Goal: Submit feedback/report problem: Submit feedback/report problem

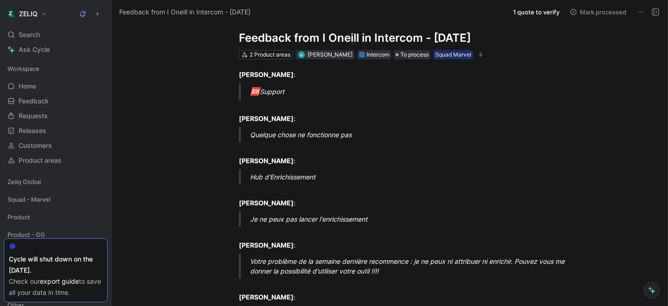
scroll to position [19, 0]
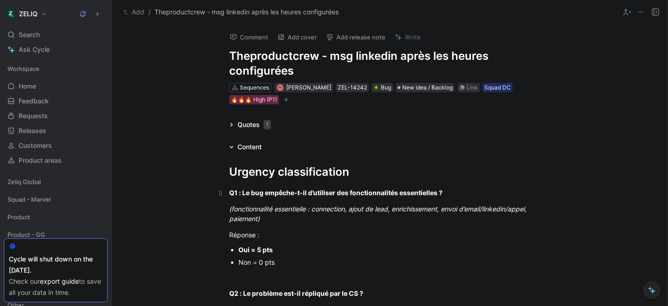
scroll to position [19, 0]
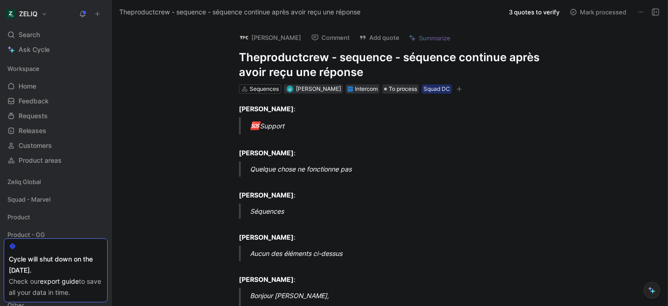
click at [282, 59] on h1 "Theproductcrew - sequence - séquence continue après avoir reçu une réponse" at bounding box center [399, 65] width 321 height 30
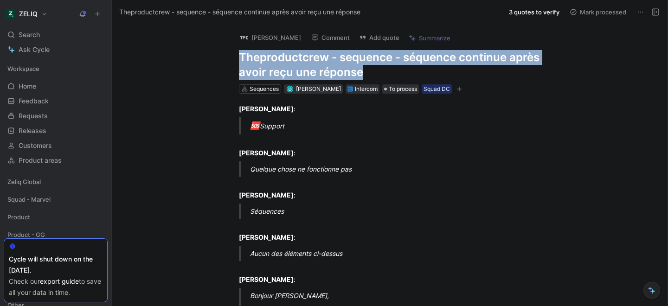
click at [282, 59] on h1 "Theproductcrew - sequence - séquence continue après avoir reçu une réponse" at bounding box center [399, 65] width 321 height 30
copy h1 "Theproductcrew - sequence - séquence continue après avoir reçu une réponse"
click at [374, 38] on button "Add quote" at bounding box center [379, 37] width 49 height 13
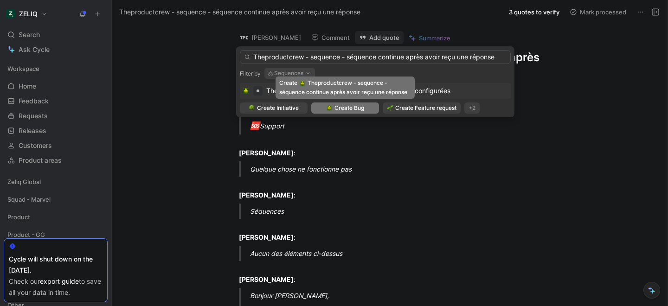
type input "Theproductcrew - sequence - séquence continue après avoir reçu une réponse"
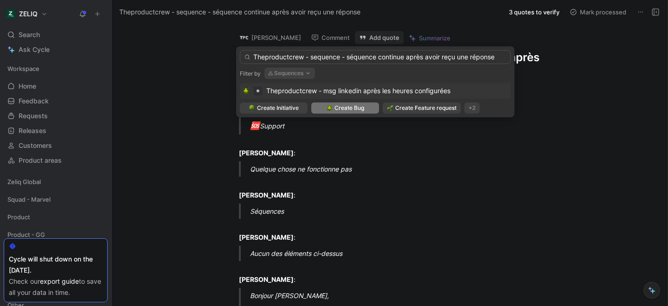
click at [353, 109] on span "Create Bug" at bounding box center [349, 107] width 30 height 9
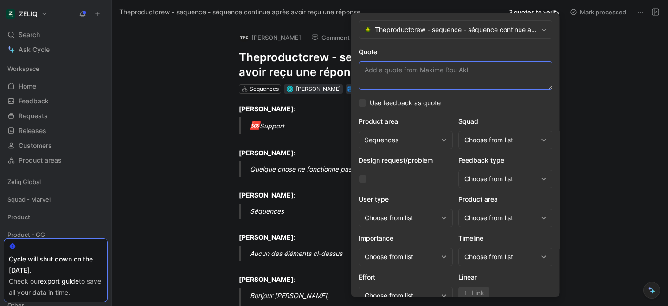
paste textarea "la séquence continue alors que j'ai obtenu une réponse"
type textarea "la séquence continue alors que j'ai obtenu une réponse"
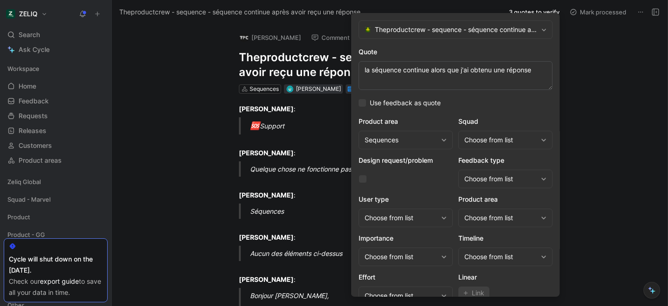
click at [497, 137] on div "Choose from list" at bounding box center [500, 139] width 73 height 11
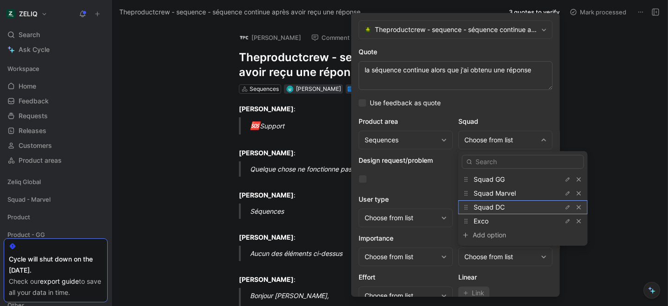
click at [499, 205] on span "Squad DC" at bounding box center [489, 207] width 31 height 8
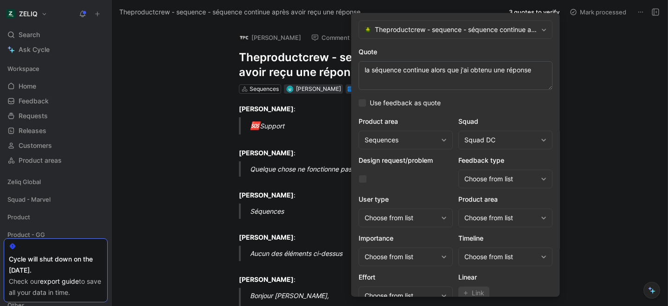
scroll to position [38, 0]
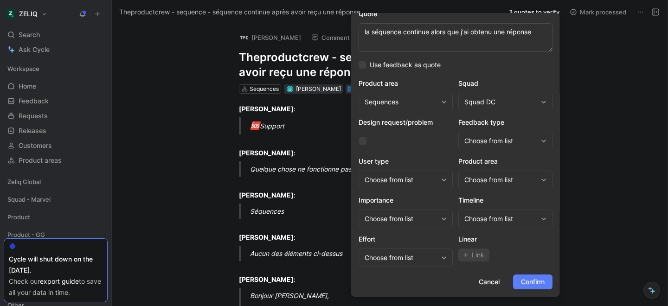
click at [521, 279] on span "Confirm" at bounding box center [533, 281] width 24 height 11
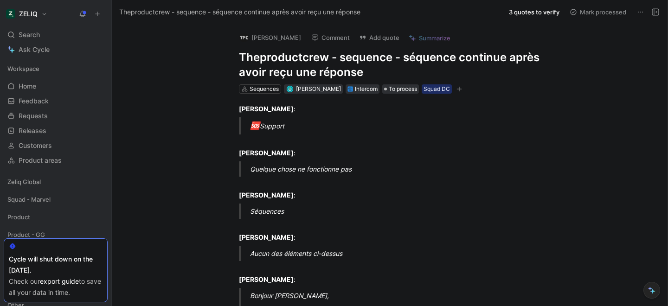
scroll to position [4, 0]
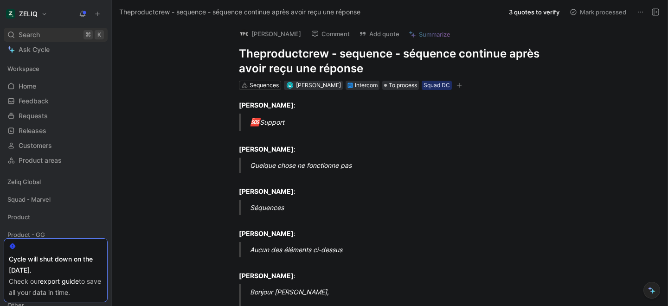
click at [52, 32] on div "Search ⌘ K" at bounding box center [56, 35] width 104 height 14
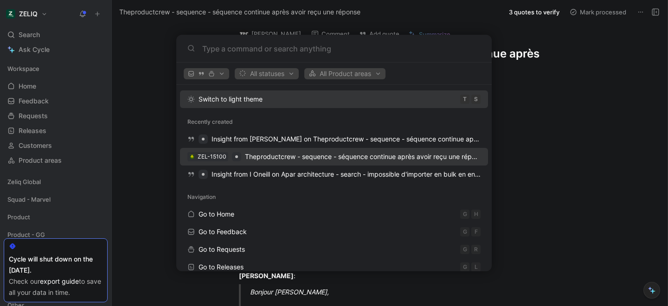
click at [247, 157] on span "Theproductcrew - sequence - séquence continue après avoir reçu une réponse" at bounding box center [365, 157] width 241 height 8
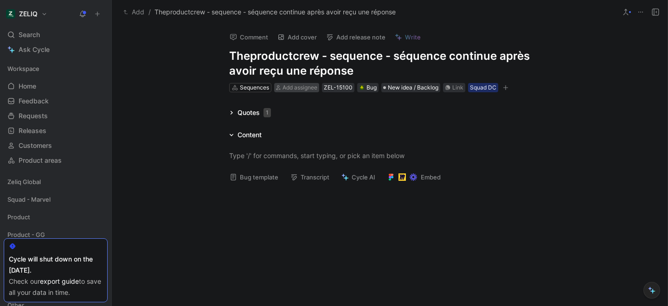
click at [298, 90] on span "Add assignee" at bounding box center [299, 87] width 35 height 7
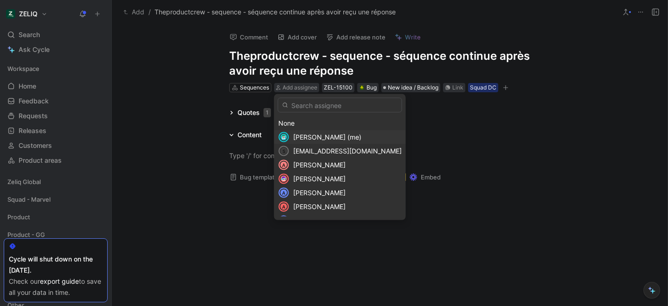
click at [294, 137] on span "Lucas Damoiseau (me)" at bounding box center [327, 137] width 68 height 8
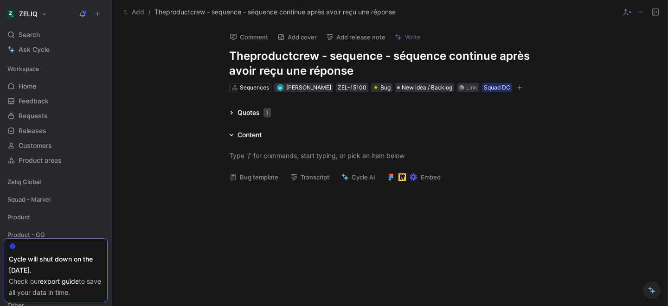
click at [246, 179] on button "Bug template" at bounding box center [253, 177] width 57 height 13
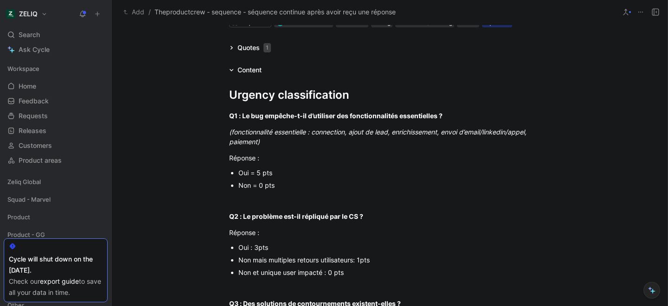
scroll to position [69, 0]
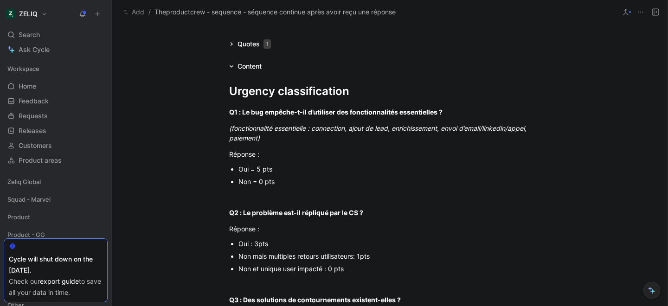
click at [283, 260] on div "Non mais multiples retours utilisateurs: 1pts" at bounding box center [394, 256] width 312 height 10
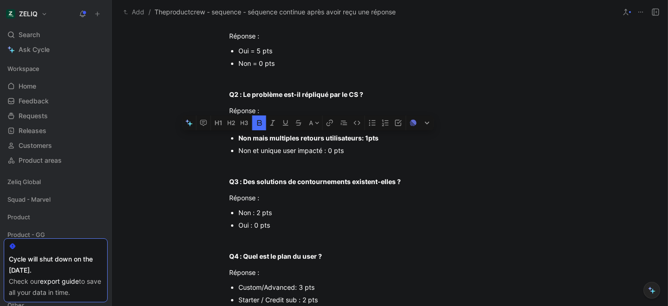
click at [256, 211] on div "Non : 2 pts" at bounding box center [394, 213] width 312 height 10
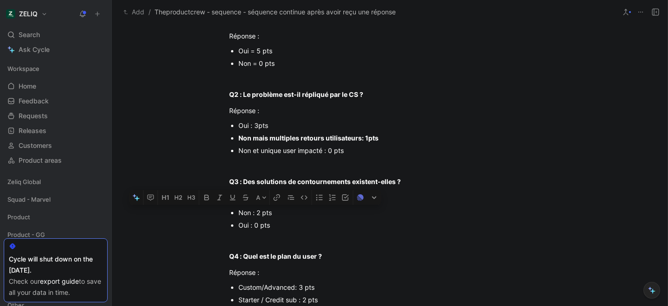
click at [256, 211] on div "Non : 2 pts" at bounding box center [394, 213] width 312 height 10
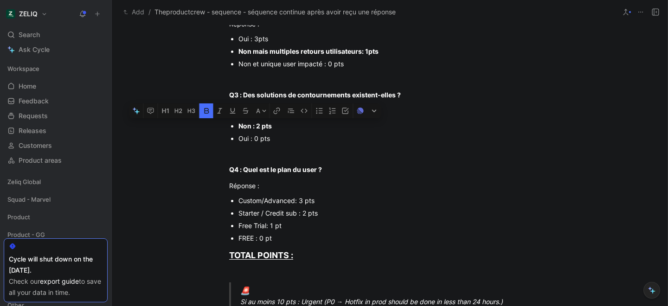
scroll to position [275, 0]
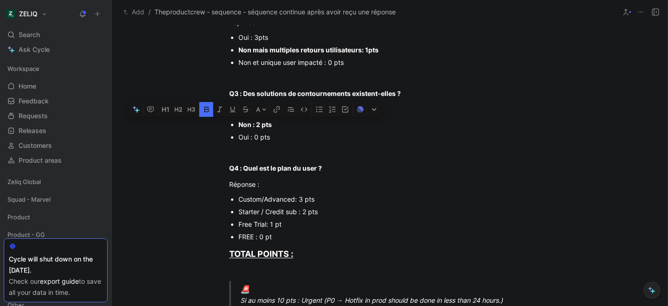
click at [263, 209] on div "Starter / Credit sub : 2 pts" at bounding box center [394, 212] width 312 height 10
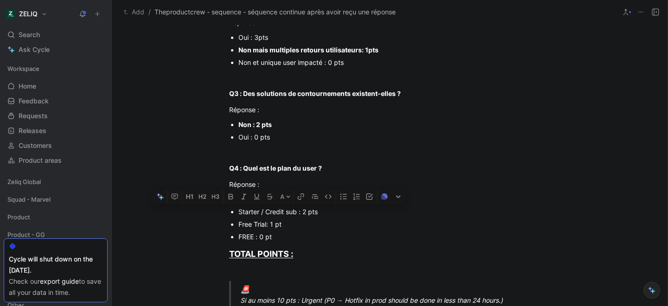
click at [263, 209] on div "Starter / Credit sub : 2 pts" at bounding box center [394, 212] width 312 height 10
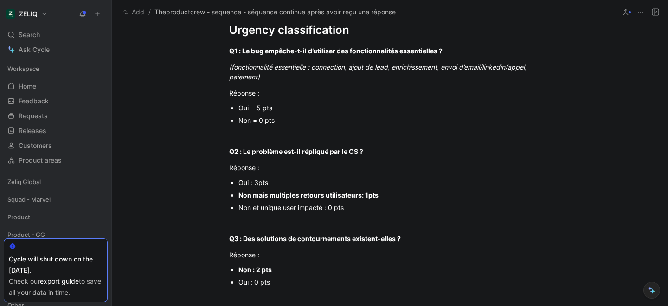
scroll to position [102, 0]
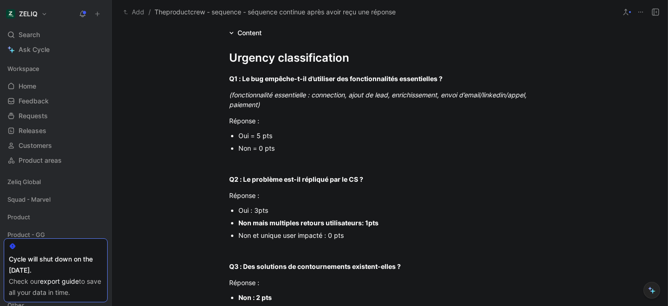
click at [255, 139] on div "Oui = 5 pts" at bounding box center [394, 136] width 312 height 10
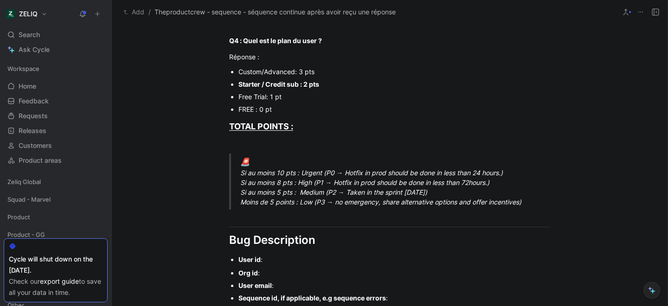
scroll to position [414, 0]
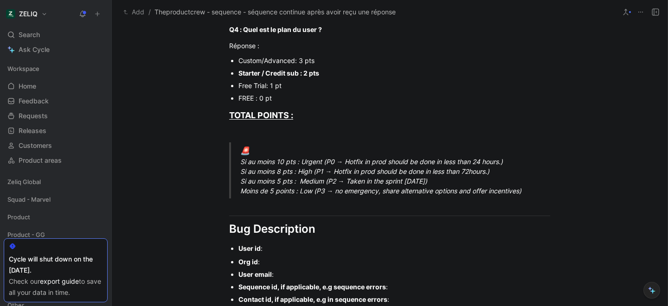
click at [248, 163] on div "🚨 Si au moins 10 pts : Urgent (P0 → Hotfix in prod should be done in less than …" at bounding box center [400, 170] width 321 height 51
click at [251, 164] on div "🚨 Si au moins 10 pts : Urgent (P0 → Hotfix in prod should be done in less than …" at bounding box center [400, 170] width 321 height 51
drag, startPoint x: 241, startPoint y: 161, endPoint x: 516, endPoint y: 162, distance: 275.5
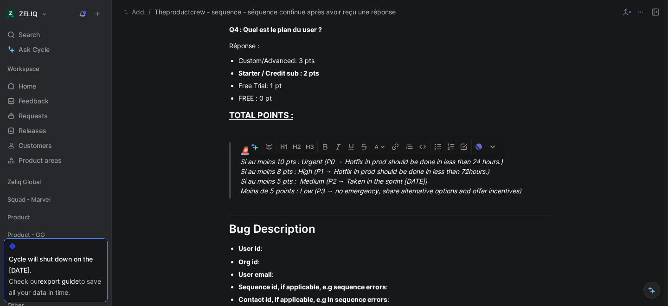
click at [516, 162] on div "🚨 Si au moins 10 pts : Urgent (P0 → Hotfix in prod should be done in less than …" at bounding box center [400, 170] width 321 height 51
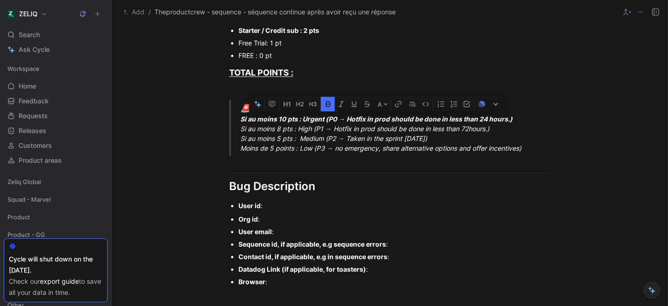
scroll to position [466, 0]
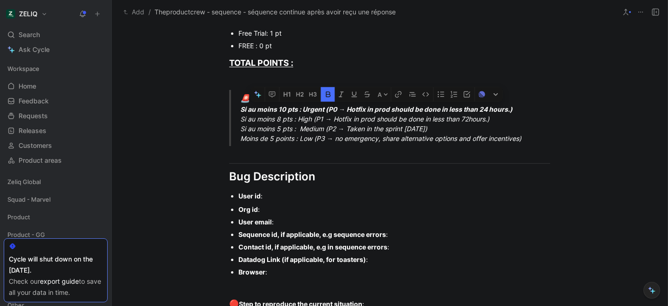
click at [288, 198] on div "User id :" at bounding box center [394, 196] width 312 height 10
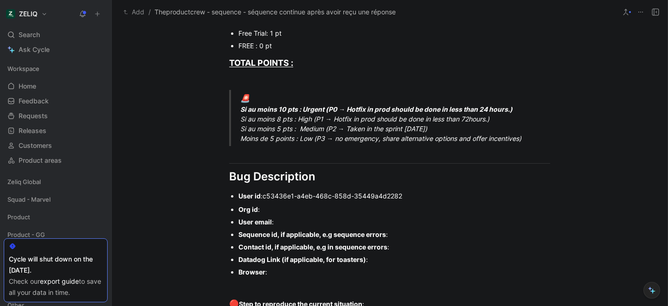
click at [268, 211] on div "Org id :" at bounding box center [394, 210] width 312 height 10
click at [286, 219] on div "User email :" at bounding box center [394, 222] width 312 height 10
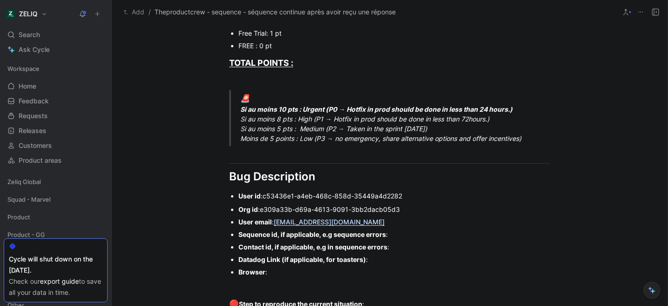
click at [408, 237] on div "Sequence id, if applicable, e.g sequence errors :" at bounding box center [394, 235] width 312 height 10
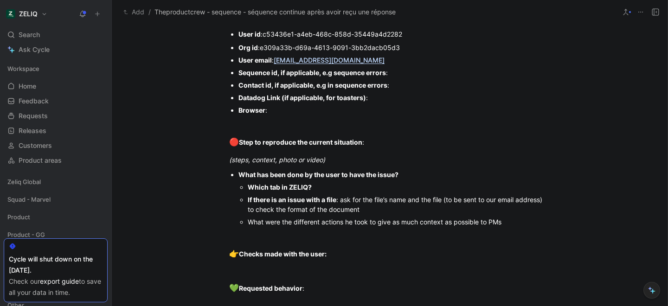
scroll to position [629, 0]
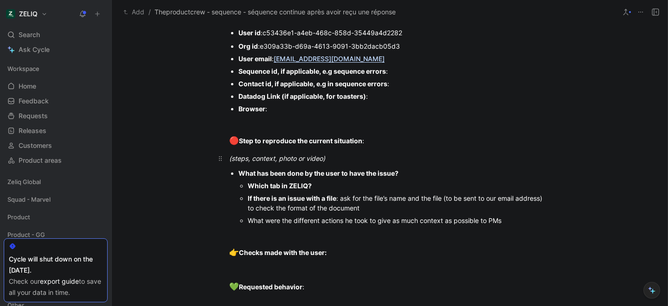
click at [336, 159] on div "(steps, context, photo or video)" at bounding box center [389, 159] width 321 height 10
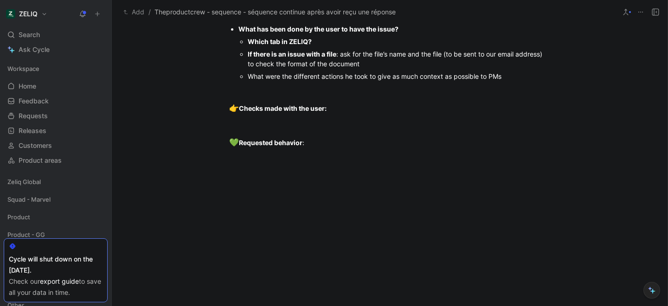
scroll to position [806, 0]
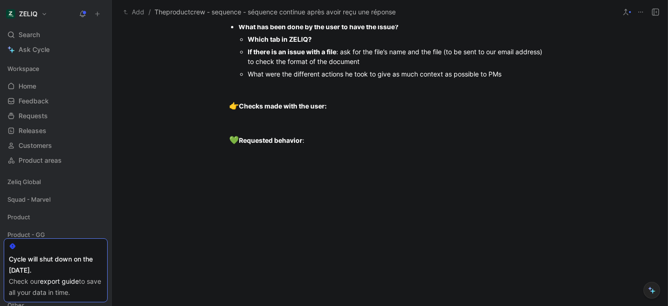
click at [342, 44] on div "Which tab in ZELIQ?" at bounding box center [399, 39] width 302 height 10
drag, startPoint x: 245, startPoint y: 191, endPoint x: 524, endPoint y: 202, distance: 278.5
click at [524, 80] on ul "Which tab in ZELIQ? sequence If there is an issue with a file : ask for the fil…" at bounding box center [394, 56] width 312 height 47
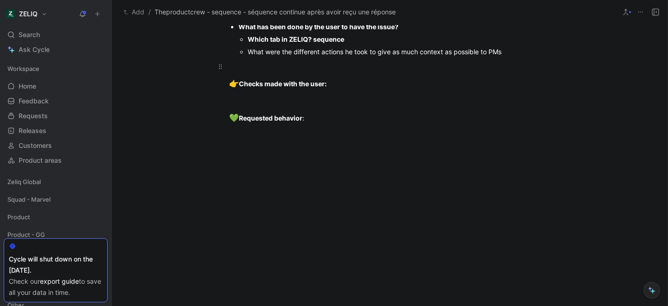
click at [287, 74] on p at bounding box center [389, 66] width 356 height 15
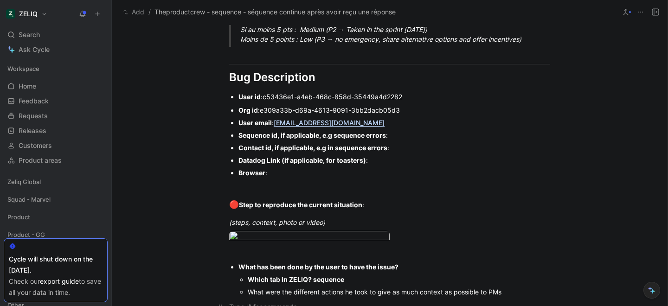
scroll to position [537, 0]
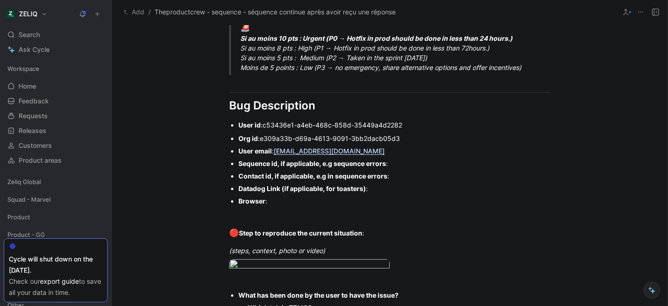
click at [403, 161] on div "Sequence id, if applicable, e.g sequence errors :" at bounding box center [394, 164] width 312 height 10
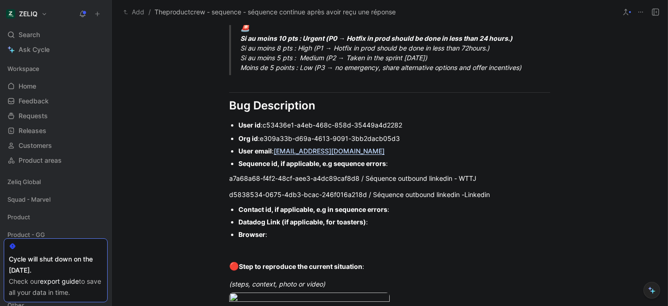
click at [410, 212] on div "Contact id, if applicable, e.g in sequence errors :" at bounding box center [394, 210] width 312 height 10
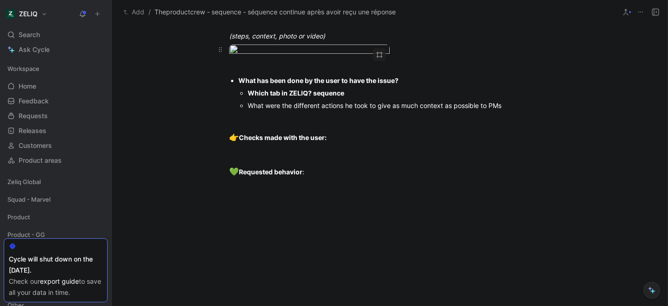
scroll to position [787, 0]
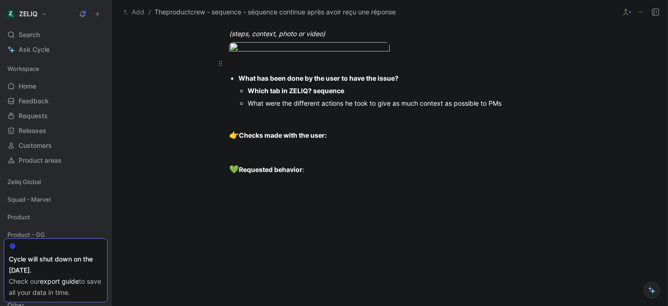
click at [255, 68] on div at bounding box center [389, 63] width 321 height 10
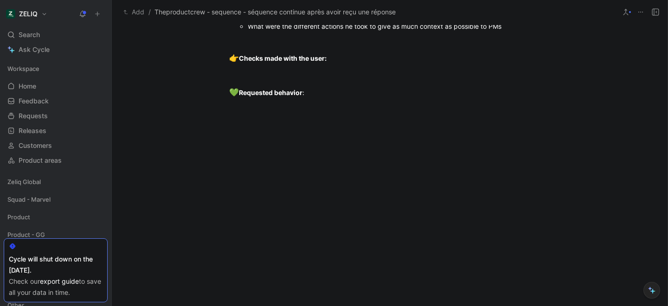
scroll to position [922, 0]
click at [242, 46] on div at bounding box center [389, 41] width 321 height 10
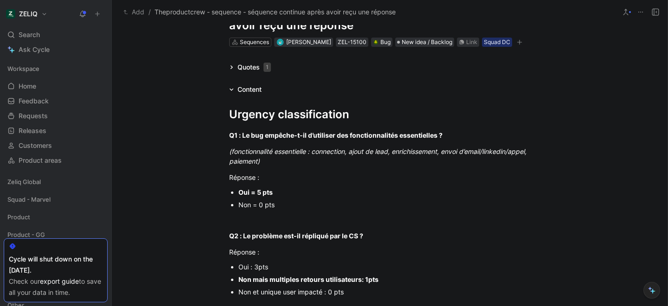
scroll to position [0, 0]
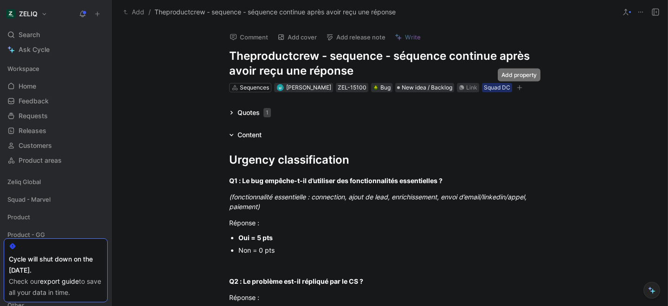
click at [517, 89] on icon "button" at bounding box center [520, 88] width 6 height 6
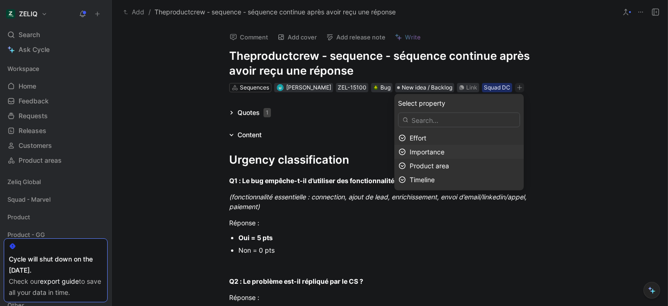
click at [436, 154] on span "Importance" at bounding box center [427, 152] width 35 height 8
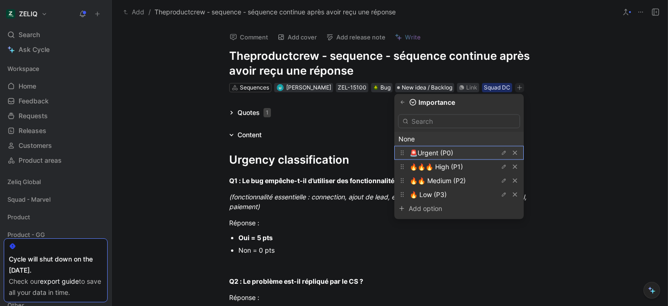
click at [435, 154] on span "🚨Urgent (P0)" at bounding box center [432, 153] width 44 height 8
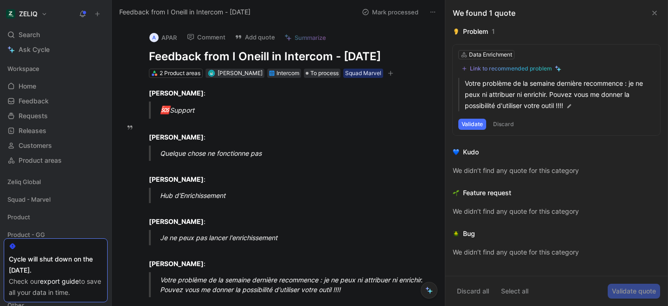
click at [436, 13] on icon at bounding box center [432, 11] width 7 height 7
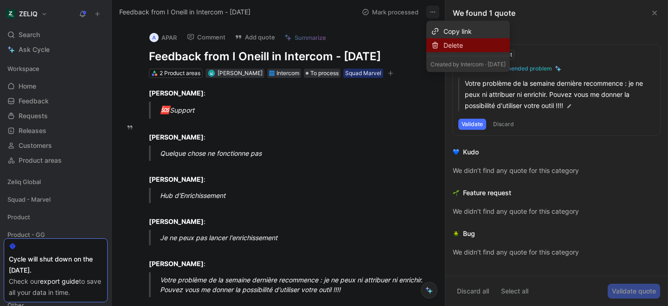
click at [444, 44] on div "Delete" at bounding box center [474, 45] width 62 height 11
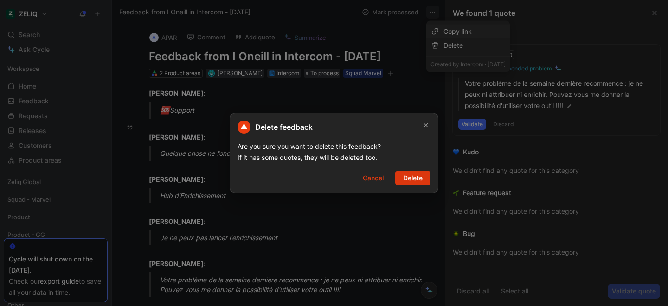
click at [413, 176] on span "Delete" at bounding box center [412, 178] width 19 height 11
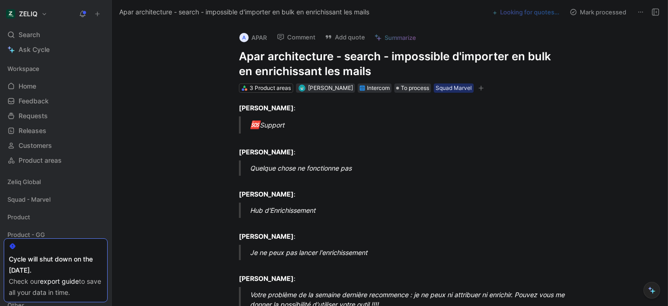
click at [285, 60] on h1 "Apar architecture - search - impossible d'importer en bulk en enrichissant les …" at bounding box center [399, 64] width 321 height 30
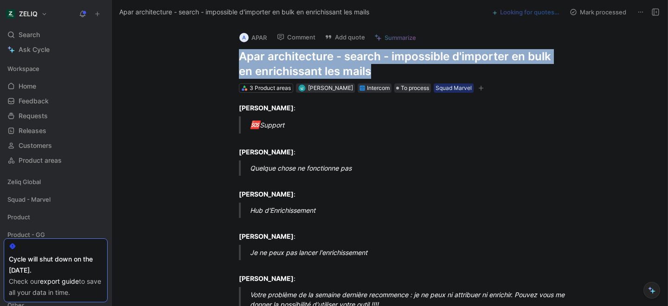
click at [285, 60] on h1 "Apar architecture - search - impossible d'importer en bulk en enrichissant les …" at bounding box center [399, 64] width 321 height 30
copy h1 "Apar architecture - search - impossible d'importer en bulk en enrichissant les …"
click at [336, 34] on button "Add quote" at bounding box center [344, 37] width 49 height 13
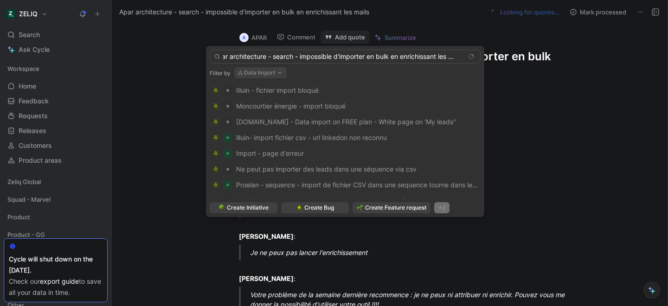
scroll to position [0, 2]
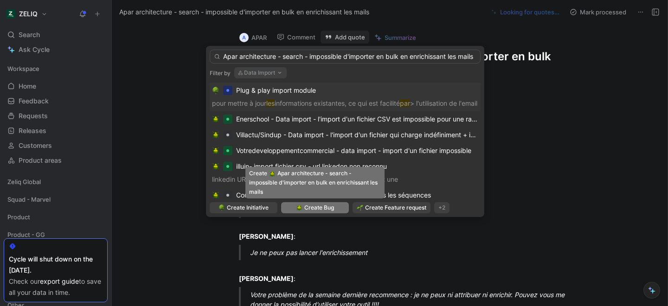
type input "Apar architecture - search - impossible d'importer en bulk en enrichissant les …"
click at [310, 210] on span "Create Bug" at bounding box center [319, 207] width 30 height 9
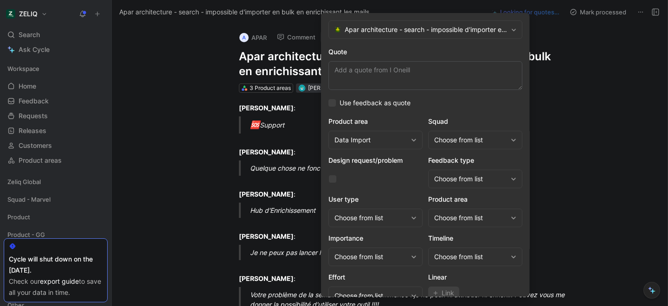
click at [447, 132] on div "Choose from list" at bounding box center [475, 140] width 94 height 19
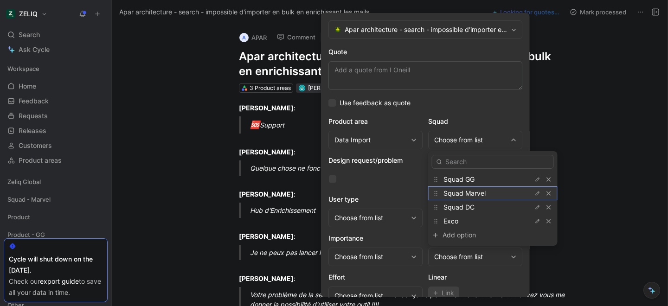
click at [461, 197] on span "Squad Marvel" at bounding box center [464, 193] width 42 height 8
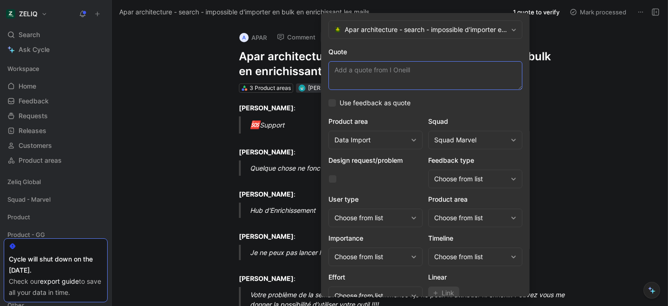
click at [400, 75] on textarea "Quote" at bounding box center [425, 75] width 194 height 29
paste textarea "e ne peux ni attribuer ni enrichir."
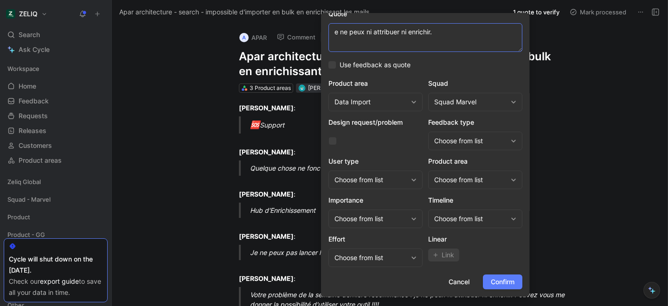
type textarea "e ne peux ni attribuer ni enrichir."
click at [506, 277] on span "Confirm" at bounding box center [503, 281] width 24 height 11
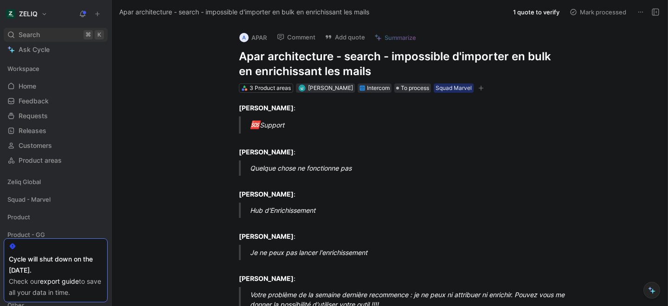
click at [15, 37] on div "Search ⌘ K" at bounding box center [56, 35] width 104 height 14
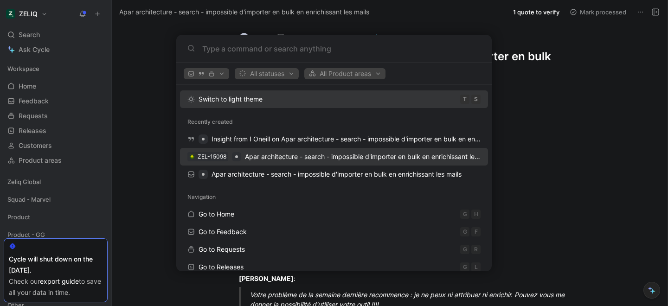
click at [270, 154] on span "Apar architecture - search - impossible d'importer en bulk en enrichissant les …" at bounding box center [370, 157] width 250 height 8
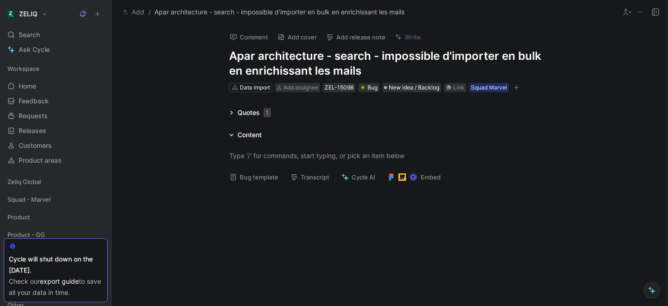
click at [246, 177] on button "Bug template" at bounding box center [253, 177] width 57 height 13
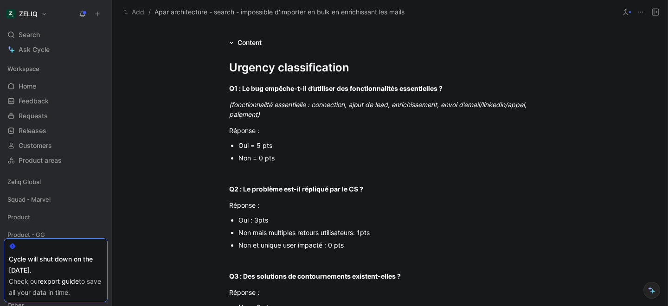
scroll to position [93, 0]
click at [262, 145] on div "Oui = 5 pts" at bounding box center [394, 145] width 312 height 10
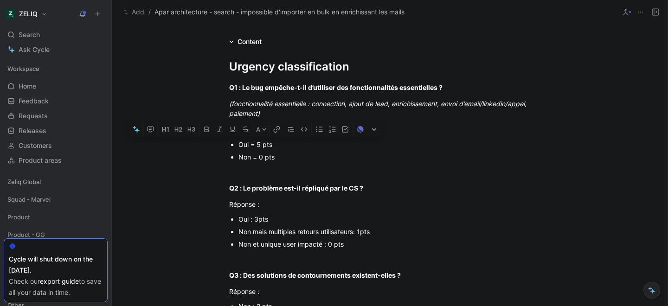
click at [262, 145] on div "Oui = 5 pts" at bounding box center [394, 145] width 312 height 10
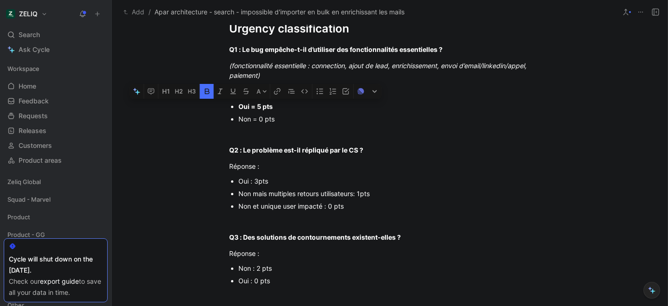
scroll to position [133, 0]
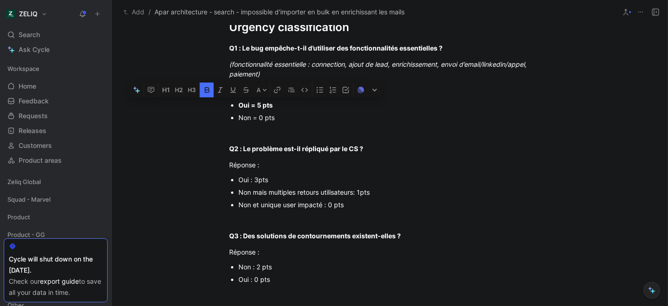
click at [257, 182] on div "Oui : 3pts" at bounding box center [394, 180] width 312 height 10
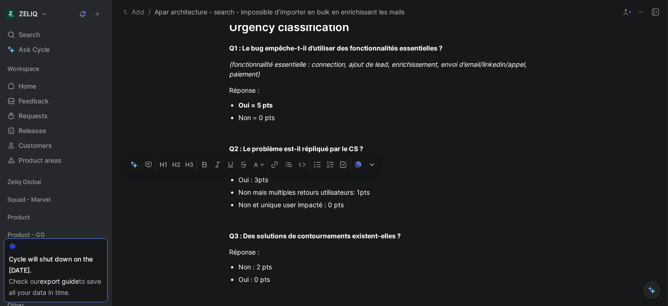
click at [257, 182] on div "Oui : 3pts" at bounding box center [394, 180] width 312 height 10
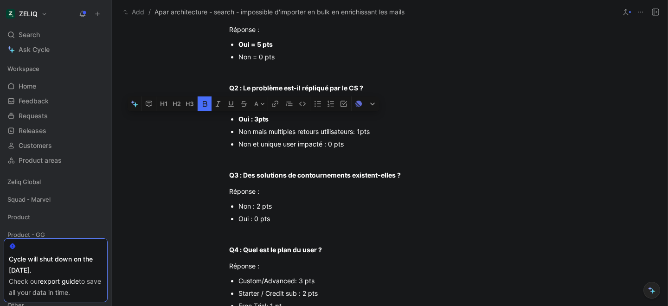
scroll to position [194, 0]
click at [253, 222] on div "Oui : 0 pts" at bounding box center [394, 218] width 312 height 10
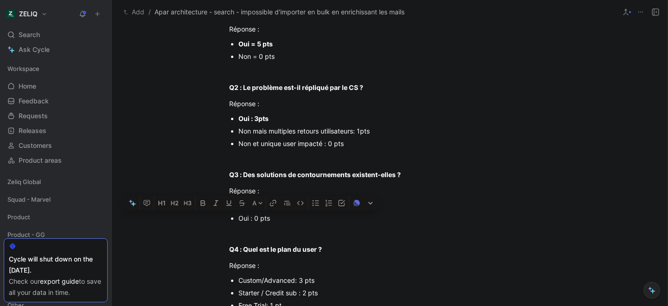
click at [253, 222] on div "Oui : 0 pts" at bounding box center [394, 218] width 312 height 10
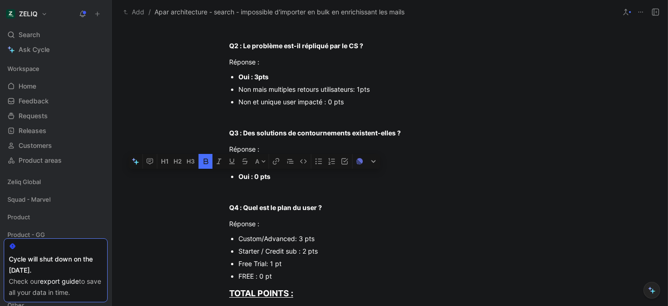
scroll to position [237, 0]
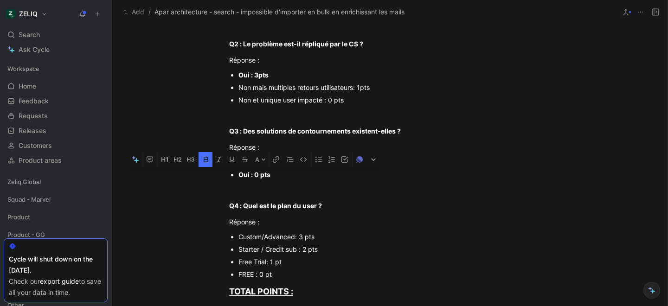
click at [259, 247] on div "Starter / Credit sub : 2 pts" at bounding box center [394, 249] width 312 height 10
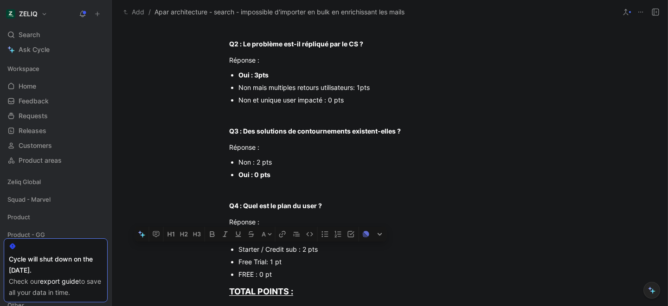
click at [259, 247] on div "Starter / Credit sub : 2 pts" at bounding box center [394, 249] width 312 height 10
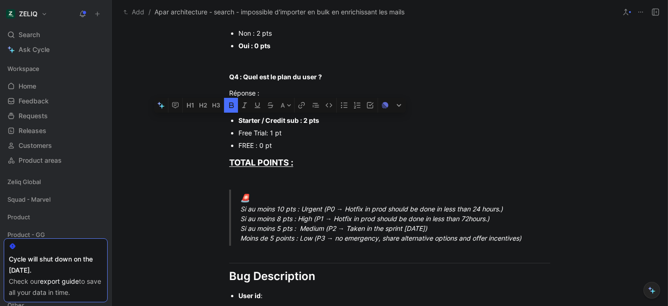
scroll to position [367, 0]
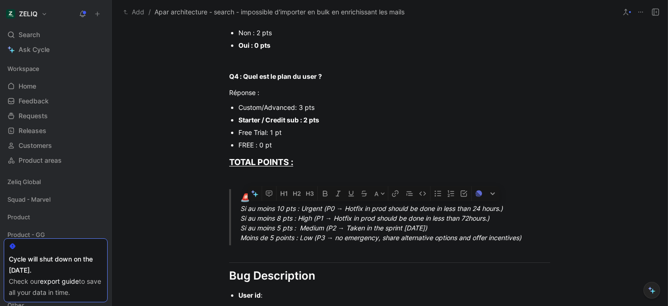
drag, startPoint x: 240, startPoint y: 207, endPoint x: 530, endPoint y: 213, distance: 289.9
click at [530, 213] on div "🚨 Si au moins 10 pts : Urgent (P0 → Hotfix in prod should be done in less than …" at bounding box center [400, 217] width 321 height 51
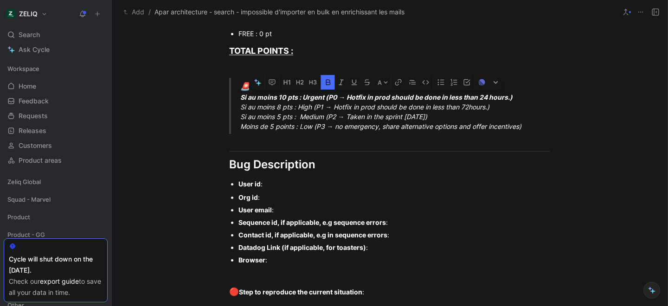
scroll to position [486, 0]
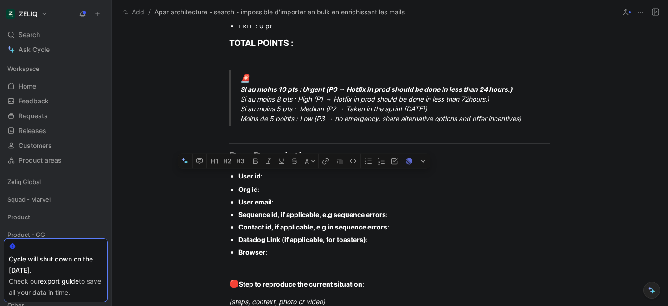
drag, startPoint x: 239, startPoint y: 175, endPoint x: 388, endPoint y: 238, distance: 162.1
click at [388, 238] on div "Urgency classification Q1 : Le bug empêche-t-il d’utiliser des fonctionnalités …" at bounding box center [390, 58] width 556 height 808
drag, startPoint x: 237, startPoint y: 177, endPoint x: 367, endPoint y: 241, distance: 145.6
click at [367, 241] on div "Urgency classification Q1 : Le bug empêche-t-il d’utiliser des fonctionnalités …" at bounding box center [390, 58] width 556 height 808
click at [279, 265] on div at bounding box center [389, 267] width 321 height 10
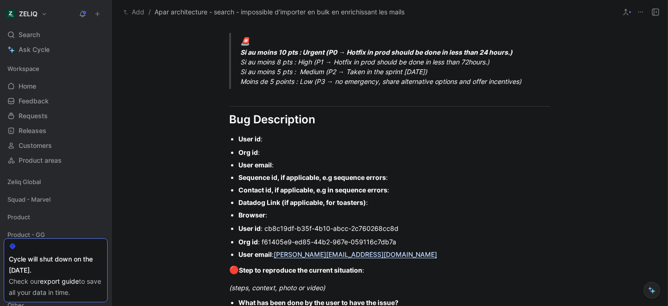
scroll to position [524, 0]
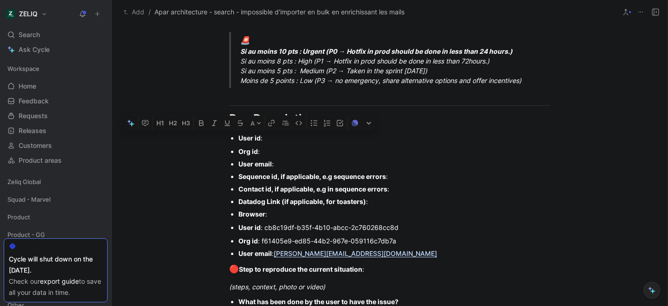
drag, startPoint x: 235, startPoint y: 137, endPoint x: 269, endPoint y: 154, distance: 37.3
click at [269, 154] on div "Urgency classification Q1 : Le bug empêche-t-il d’utiliser des fonctionnalités …" at bounding box center [390, 32] width 556 height 832
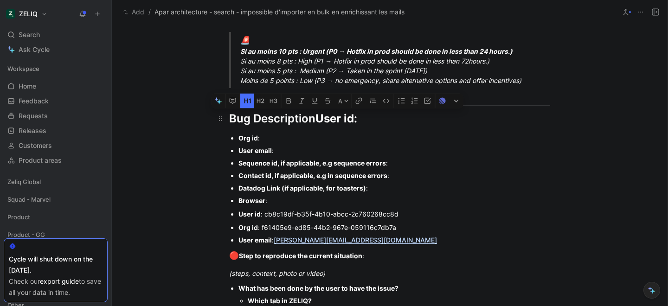
drag, startPoint x: 318, startPoint y: 120, endPoint x: 363, endPoint y: 121, distance: 44.5
click at [363, 121] on div "Bug Description User id :" at bounding box center [389, 118] width 321 height 17
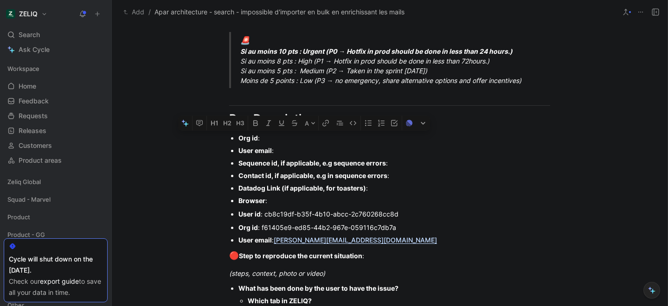
drag, startPoint x: 375, startPoint y: 188, endPoint x: 231, endPoint y: 140, distance: 151.8
click at [231, 140] on ul "Org id : User email : Sequence id, if applicable, e.g sequence errors : Contact…" at bounding box center [389, 169] width 356 height 75
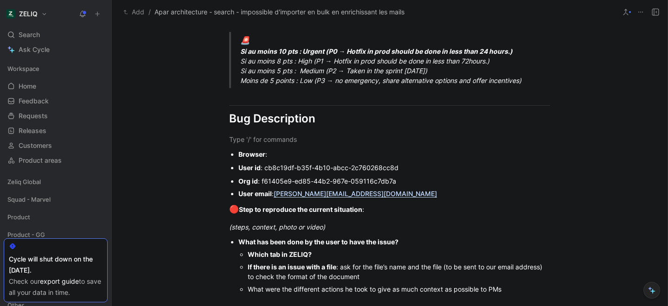
click at [240, 153] on strong "Browser" at bounding box center [251, 154] width 27 height 8
drag, startPoint x: 229, startPoint y: 154, endPoint x: 274, endPoint y: 156, distance: 45.5
click at [274, 156] on ul "Browser :" at bounding box center [389, 154] width 356 height 13
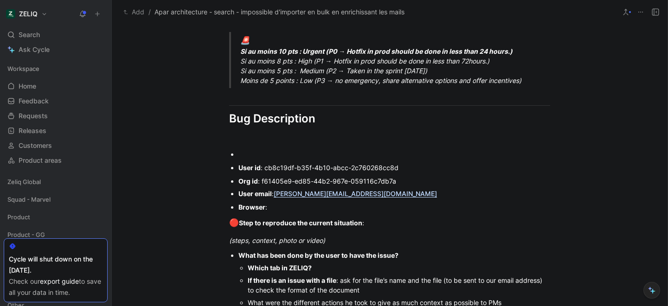
click at [256, 151] on div at bounding box center [394, 154] width 312 height 10
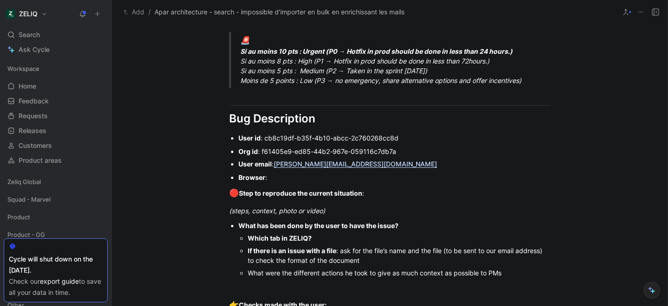
click at [285, 179] on div "Browser :" at bounding box center [394, 178] width 312 height 10
click at [345, 212] on div "(steps, context, photo or video)" at bounding box center [389, 211] width 321 height 10
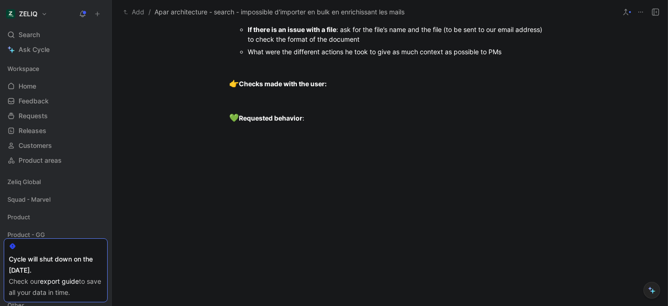
scroll to position [792, 0]
click at [320, 21] on div "Which tab in ZELIQ?" at bounding box center [399, 17] width 302 height 10
drag, startPoint x: 230, startPoint y: 179, endPoint x: 511, endPoint y: 198, distance: 281.2
click at [511, 58] on ul "What has been done by the user to have the issue? Which tab in ZELIQ? recherche…" at bounding box center [389, 28] width 356 height 60
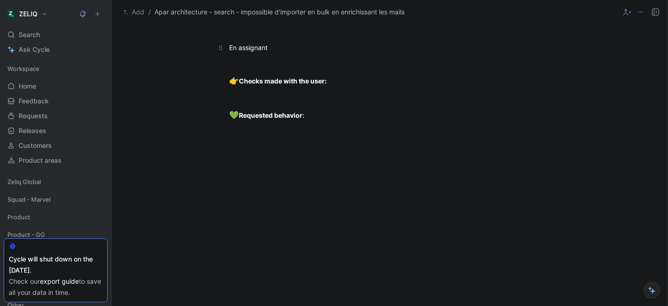
click at [238, 52] on div "En assignant" at bounding box center [389, 48] width 321 height 10
click at [296, 52] on div "En voulant assignant" at bounding box center [389, 48] width 321 height 10
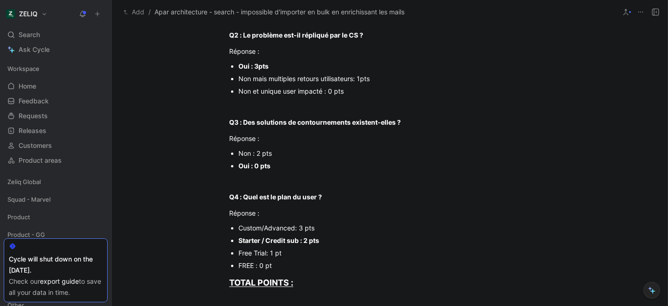
scroll to position [0, 0]
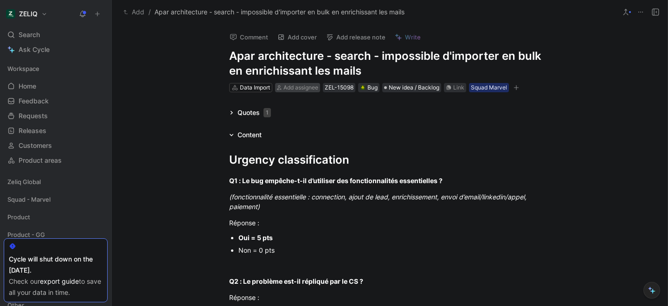
click at [302, 88] on span "Add assignee" at bounding box center [300, 87] width 35 height 7
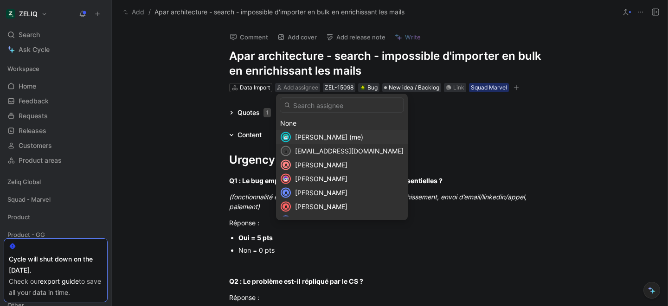
click at [308, 139] on span "Lucas Damoiseau (me)" at bounding box center [329, 137] width 68 height 8
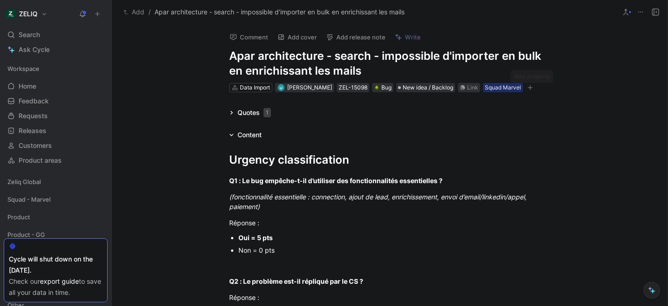
click at [529, 89] on icon "button" at bounding box center [530, 88] width 6 height 6
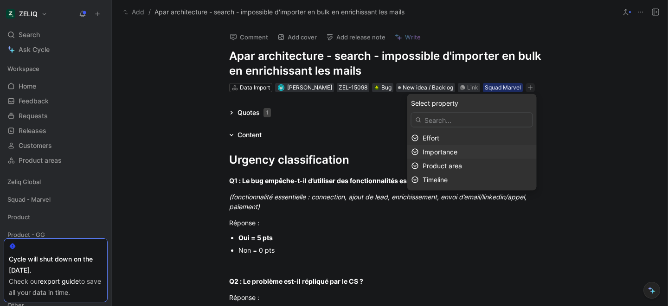
click at [443, 153] on span "Importance" at bounding box center [439, 152] width 35 height 8
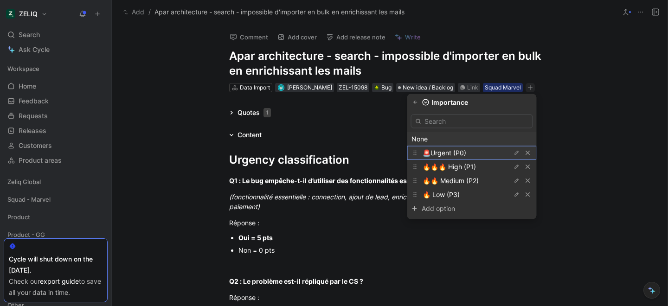
click at [438, 152] on span "🚨Urgent (P0)" at bounding box center [444, 153] width 44 height 8
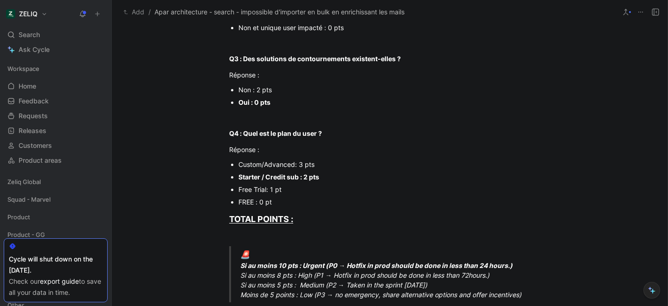
scroll to position [322, 0]
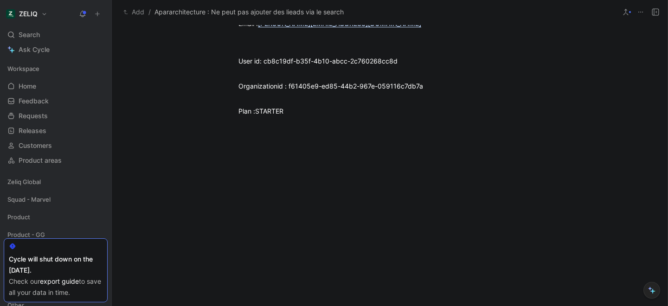
scroll to position [917, 0]
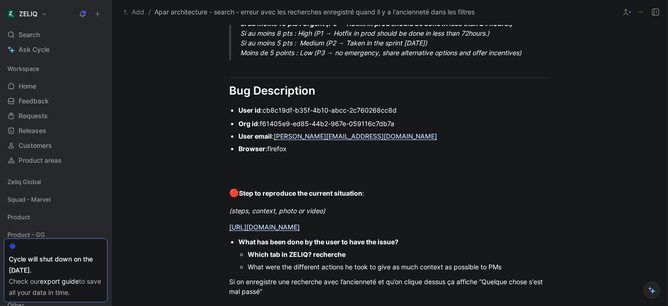
scroll to position [563, 0]
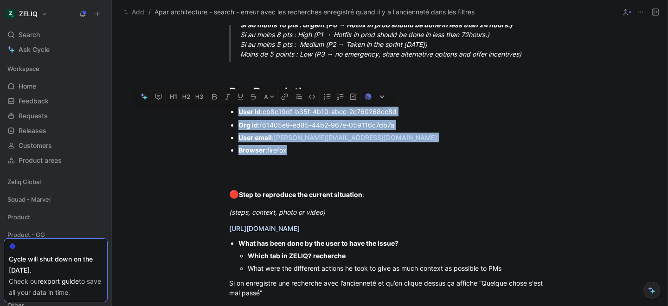
drag, startPoint x: 237, startPoint y: 111, endPoint x: 419, endPoint y: 154, distance: 186.7
click at [302, 155] on p "Browser : firefox" at bounding box center [394, 150] width 312 height 13
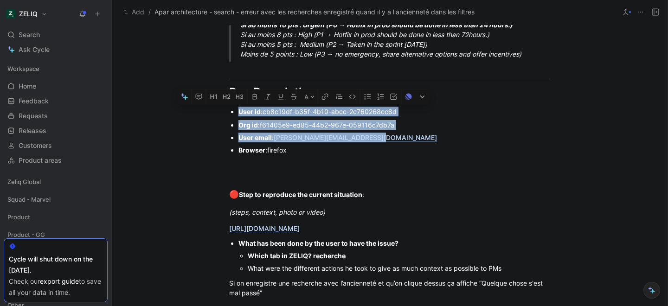
drag, startPoint x: 373, startPoint y: 136, endPoint x: 228, endPoint y: 115, distance: 146.7
copy div "User id : cb8c19df-b35f-4b10-abcc-2c760268cc8d Org id : f61405e9-ed85-44b2-967e…"
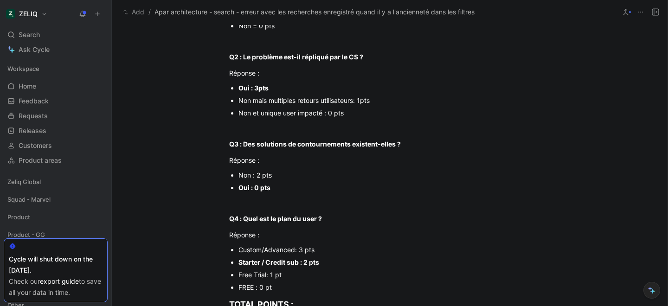
scroll to position [0, 0]
